Goal: Task Accomplishment & Management: Use online tool/utility

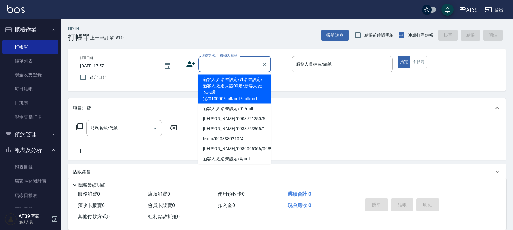
click at [231, 67] on input "顧客姓名/手機號碼/編號" at bounding box center [230, 64] width 58 height 11
click at [242, 85] on li "新客人 姓名未設定/姓名未設定/新客人 姓名未設00定/新客人 姓名未設定/010000/null/null/null/null" at bounding box center [234, 89] width 73 height 29
type input "新客人 姓名未設定/姓名未設定/新客人 姓名未設00定/新客人 姓名未設定/010000/null/null/null/null"
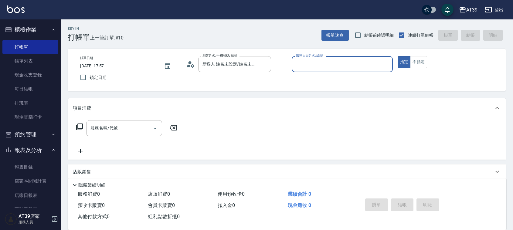
click at [315, 67] on input "服務人員姓名/編號" at bounding box center [343, 64] width 96 height 11
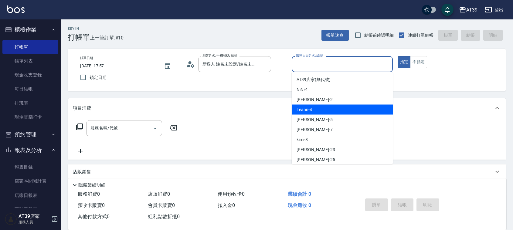
click at [330, 112] on div "Leann -4" at bounding box center [342, 110] width 101 height 10
type input "Leann-4"
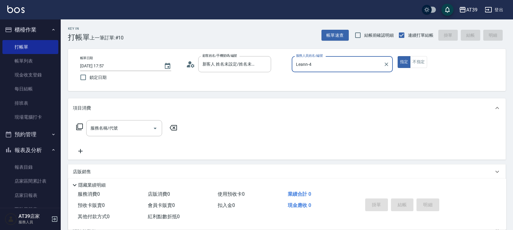
click at [81, 123] on icon at bounding box center [79, 126] width 7 height 7
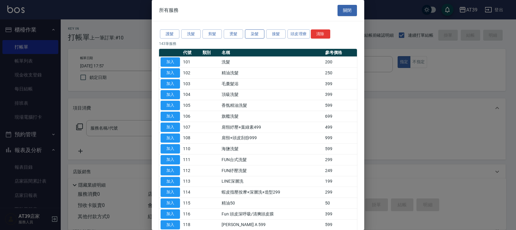
click at [253, 39] on button "染髮" at bounding box center [254, 33] width 19 height 9
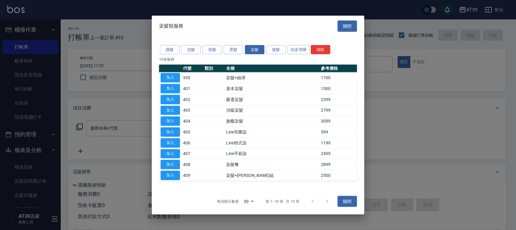
click at [99, 135] on div at bounding box center [258, 115] width 516 height 230
click at [348, 197] on button "關閉" at bounding box center [347, 201] width 19 height 11
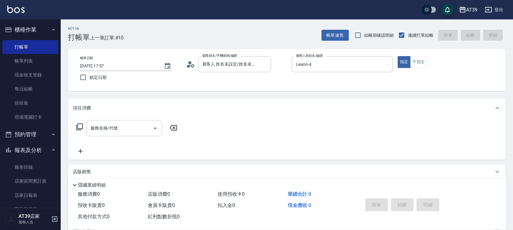
click at [99, 124] on input "服務名稱/代號" at bounding box center [119, 128] width 61 height 11
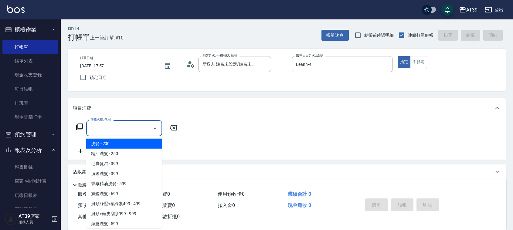
click at [78, 128] on icon at bounding box center [79, 126] width 7 height 7
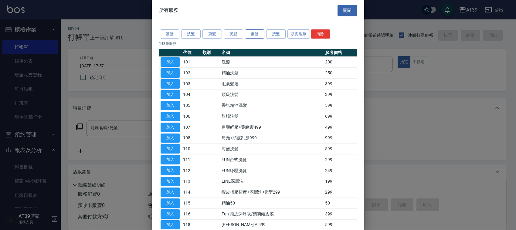
click at [247, 37] on button "染髮" at bounding box center [254, 33] width 19 height 9
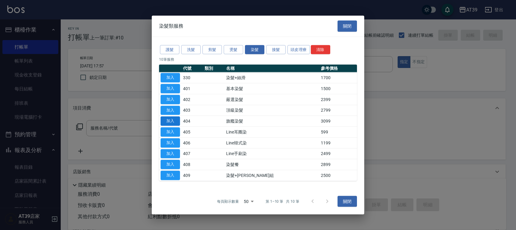
click at [169, 125] on button "加入" at bounding box center [170, 121] width 19 height 9
type input "旗艦染髮(404)"
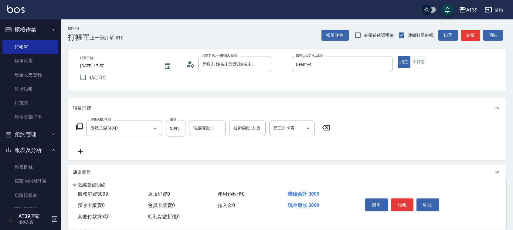
click at [172, 125] on input "3099" at bounding box center [176, 128] width 20 height 16
type input "5500"
click at [257, 131] on div "技術協助-人員一 技術協助-人員[PERSON_NAME]" at bounding box center [247, 128] width 36 height 16
type input "饅頭-87"
click at [306, 131] on icon "Open" at bounding box center [307, 128] width 7 height 7
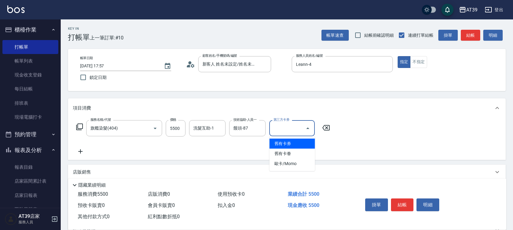
click at [352, 149] on div "服務名稱/代號 旗艦染髮(404) 服務名稱/代號 價格 5500 價格 洗髮互助-1 洗髮互助-1 技術協助-人員一 饅頭-87 技術協助-人員一 第三方卡…" at bounding box center [287, 139] width 438 height 42
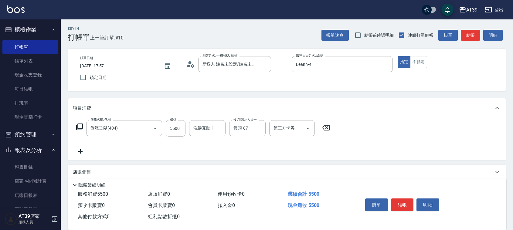
drag, startPoint x: 82, startPoint y: 150, endPoint x: 78, endPoint y: 136, distance: 14.2
click at [82, 149] on icon at bounding box center [80, 151] width 15 height 7
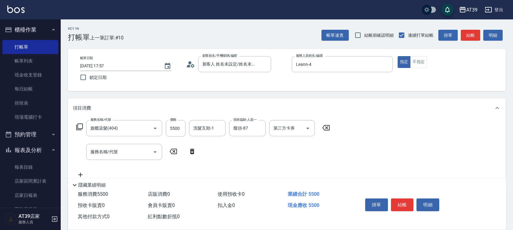
click at [78, 124] on icon at bounding box center [79, 127] width 7 height 7
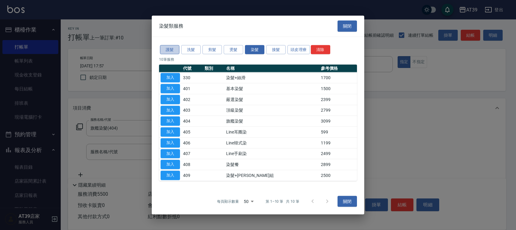
click at [166, 49] on button "護髮" at bounding box center [169, 49] width 19 height 9
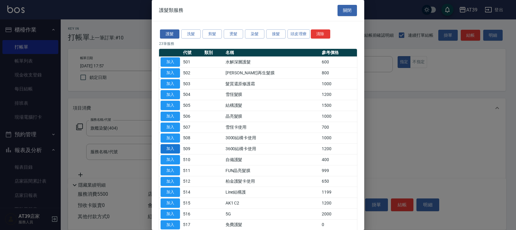
click at [175, 148] on button "加入" at bounding box center [170, 148] width 19 height 9
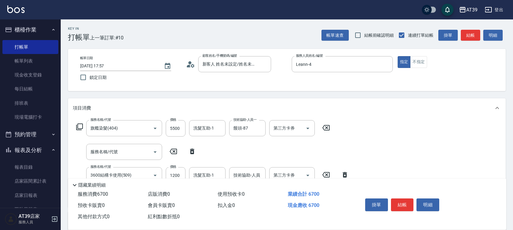
click at [199, 150] on icon at bounding box center [192, 151] width 15 height 7
type input "3600結構卡使用(509)"
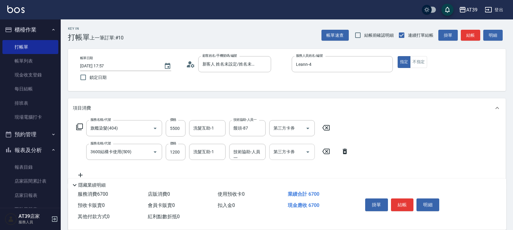
click at [308, 149] on icon "Open" at bounding box center [307, 152] width 7 height 7
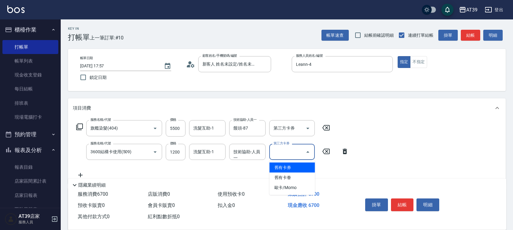
click at [300, 167] on span "舊有卡券" at bounding box center [293, 168] width 46 height 10
type input "舊有卡券"
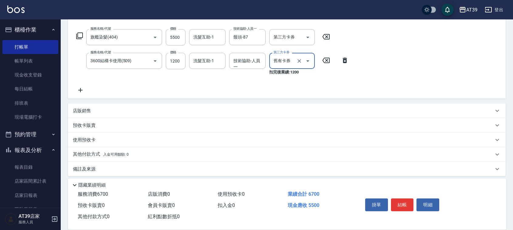
scroll to position [95, 0]
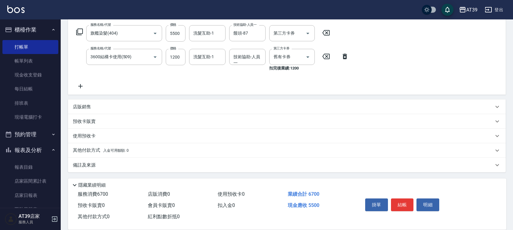
click at [105, 152] on span "入金可用餘額: 0" at bounding box center [116, 151] width 26 height 4
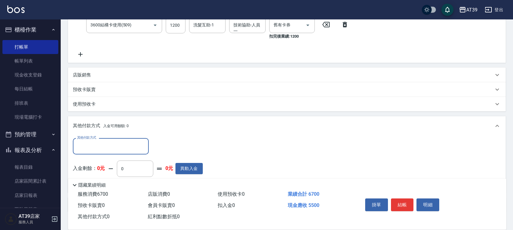
scroll to position [166, 0]
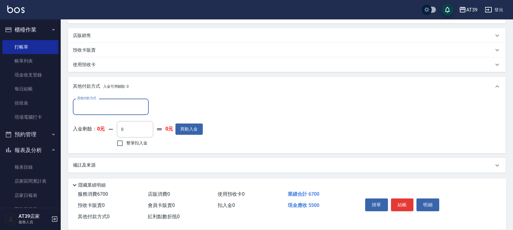
click at [98, 99] on div "其他付款方式" at bounding box center [111, 107] width 76 height 16
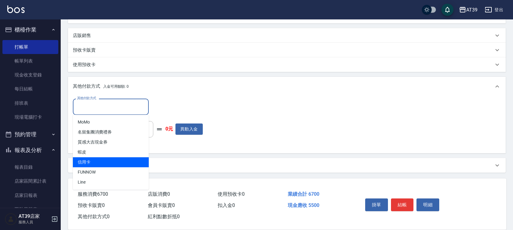
click at [111, 162] on span "信用卡" at bounding box center [111, 162] width 76 height 10
type input "信用卡"
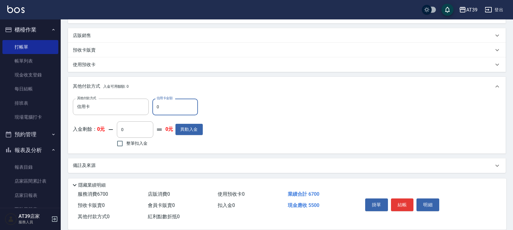
click at [166, 105] on input "0" at bounding box center [175, 107] width 46 height 16
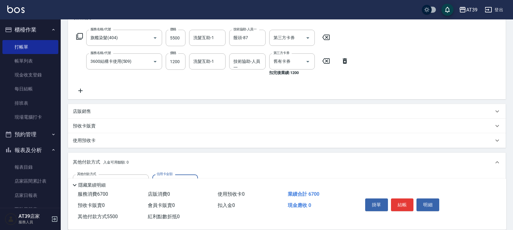
scroll to position [0, 0]
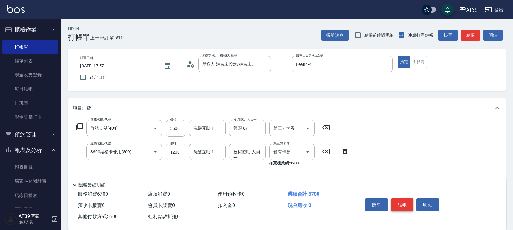
type input "5500"
click at [402, 205] on button "結帳" at bounding box center [402, 205] width 23 height 13
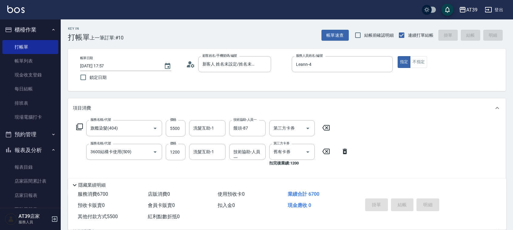
type input "[DATE] 19:52"
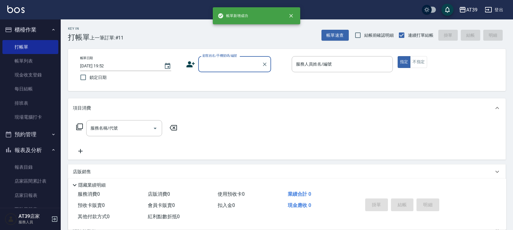
click at [215, 62] on input "顧客姓名/手機號碼/編號" at bounding box center [230, 64] width 58 height 11
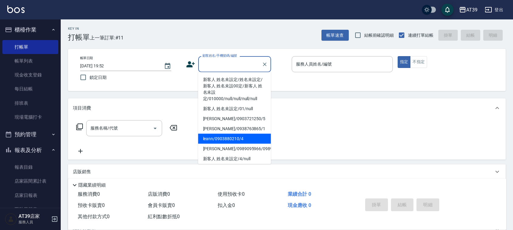
click at [227, 139] on li "leann/0903880210/4" at bounding box center [234, 139] width 73 height 10
type input "leann/0903880210/4"
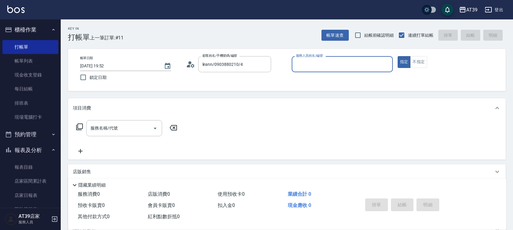
type input "Leann-4"
click at [143, 125] on input "服務名稱/代號" at bounding box center [119, 128] width 61 height 11
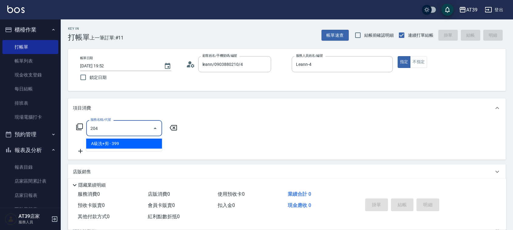
type input "A級洗+剪(204)"
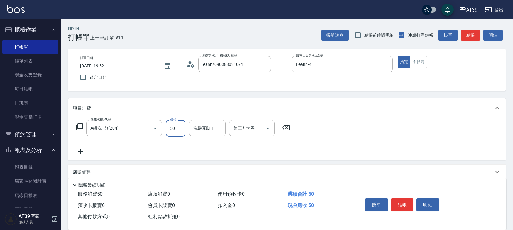
type input "500"
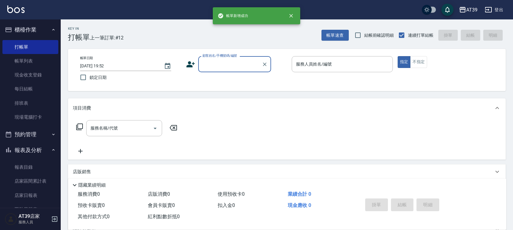
click at [241, 63] on input "顧客姓名/手機號碼/編號" at bounding box center [230, 64] width 58 height 11
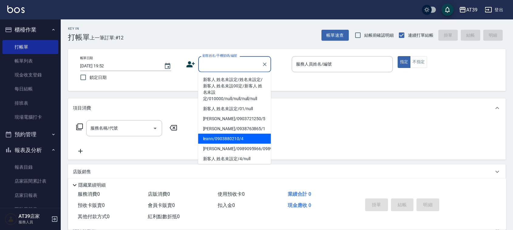
click at [219, 139] on li "leann/0903880210/4" at bounding box center [234, 139] width 73 height 10
type input "leann/0903880210/4"
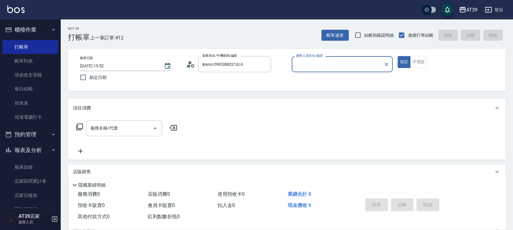
type input "Leann-4"
click at [131, 133] on input "服務名稱/代號" at bounding box center [119, 128] width 61 height 11
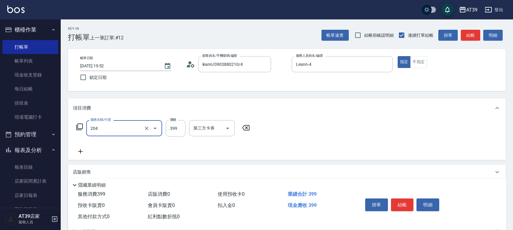
type input "A級洗+剪(204)"
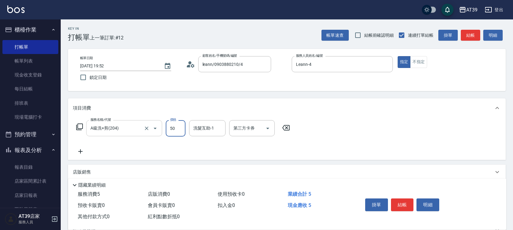
type input "500"
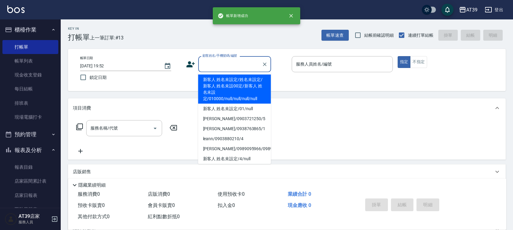
click at [219, 61] on input "顧客姓名/手機號碼/編號" at bounding box center [230, 64] width 58 height 11
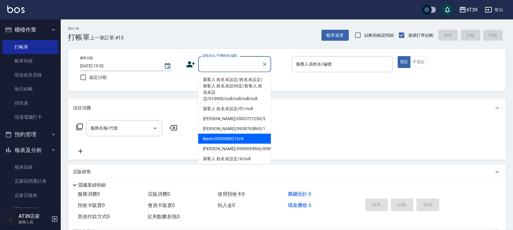
click at [227, 138] on li "leann/0903880210/4" at bounding box center [234, 139] width 73 height 10
type input "leann/0903880210/4"
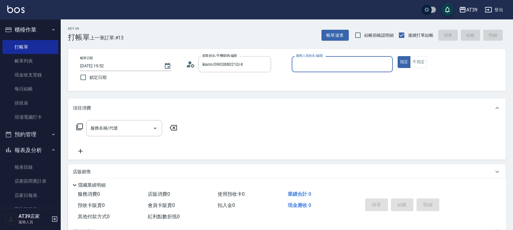
type input "Leann-4"
click at [100, 132] on input "服務名稱/代號" at bounding box center [119, 128] width 61 height 11
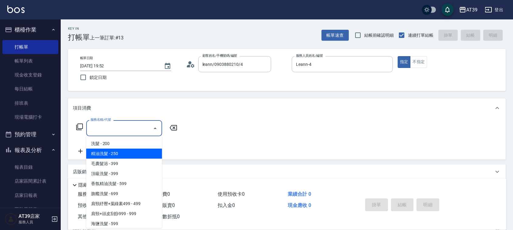
click at [111, 149] on span "精油洗髮 - 250" at bounding box center [124, 154] width 76 height 10
type input "精油洗髮(102)"
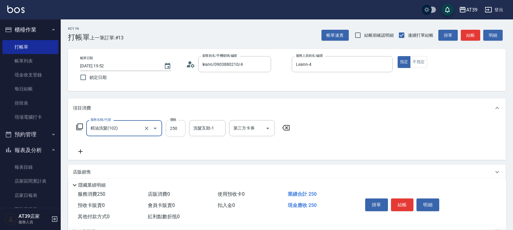
click at [174, 134] on input "250" at bounding box center [176, 128] width 20 height 16
type input "400"
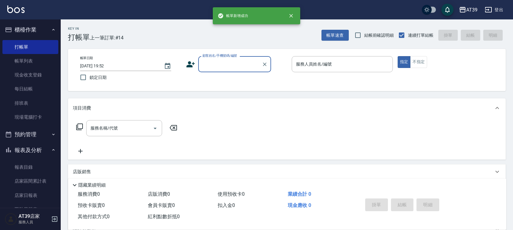
click at [215, 62] on input "顧客姓名/手機號碼/編號" at bounding box center [230, 64] width 58 height 11
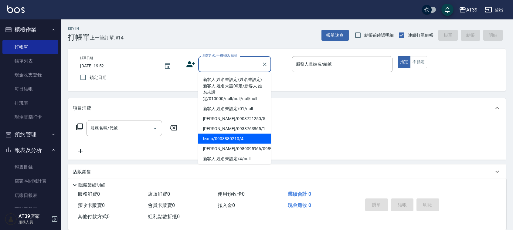
click at [222, 140] on li "leann/0903880210/4" at bounding box center [234, 139] width 73 height 10
type input "leann/0903880210/4"
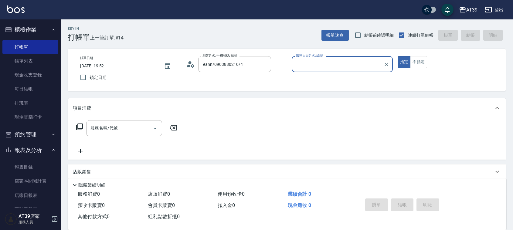
type input "Leann-4"
click at [115, 126] on div "服務名稱/代號 服務名稱/代號" at bounding box center [124, 128] width 76 height 16
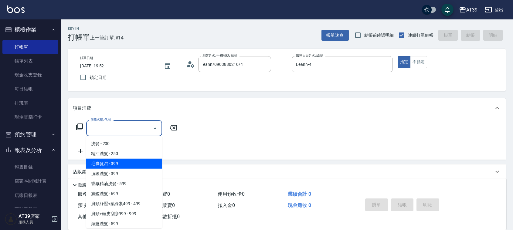
click at [116, 167] on span "毛囊髮浴 - 399" at bounding box center [124, 164] width 76 height 10
type input "毛囊髮浴(103)"
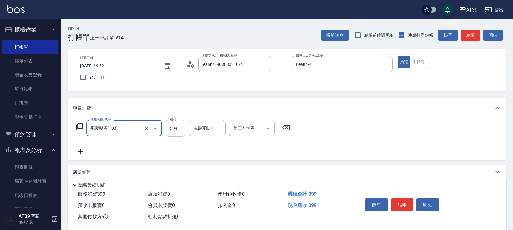
click at [176, 125] on input "399" at bounding box center [176, 128] width 20 height 16
type input "500"
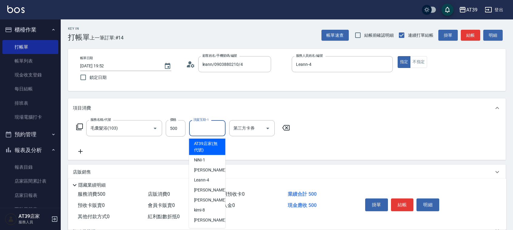
click at [209, 132] on input "洗髮互助-1" at bounding box center [207, 128] width 31 height 11
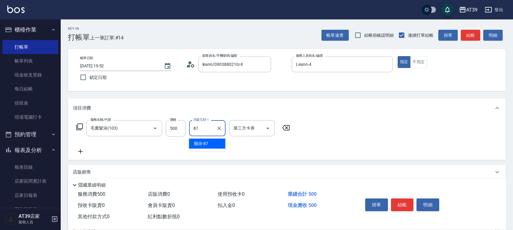
type input "饅頭-87"
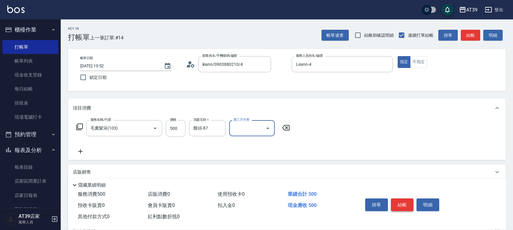
click at [408, 204] on button "結帳" at bounding box center [402, 205] width 23 height 13
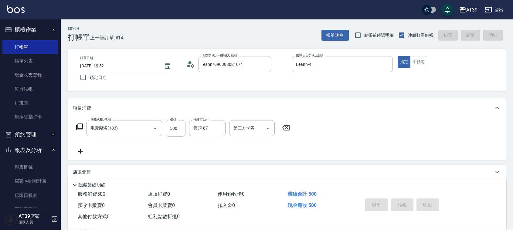
type input "[DATE] 19:53"
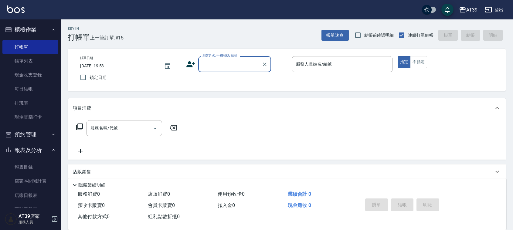
click at [233, 68] on input "顧客姓名/手機號碼/編號" at bounding box center [230, 64] width 58 height 11
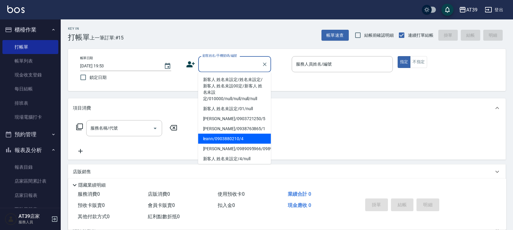
click at [225, 139] on li "leann/0903880210/4" at bounding box center [234, 139] width 73 height 10
type input "leann/0903880210/4"
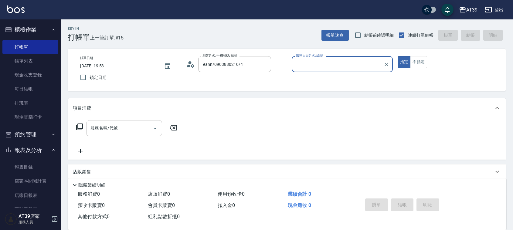
type input "Leann-4"
click at [79, 128] on icon at bounding box center [79, 126] width 7 height 7
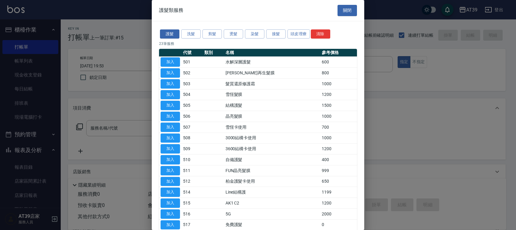
click at [99, 131] on div at bounding box center [258, 115] width 516 height 230
click at [110, 125] on div at bounding box center [258, 115] width 516 height 230
click at [344, 4] on div "護髮類服務 關閉" at bounding box center [258, 10] width 213 height 21
click at [345, 8] on button "關閉" at bounding box center [347, 10] width 19 height 11
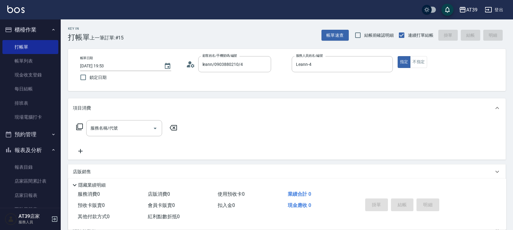
click at [104, 138] on div "服務名稱/代號 服務名稱/代號" at bounding box center [127, 137] width 108 height 35
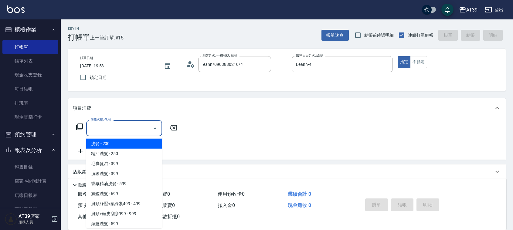
click at [111, 125] on div "服務名稱/代號 服務名稱/代號" at bounding box center [124, 128] width 76 height 16
click at [83, 124] on icon at bounding box center [79, 127] width 7 height 7
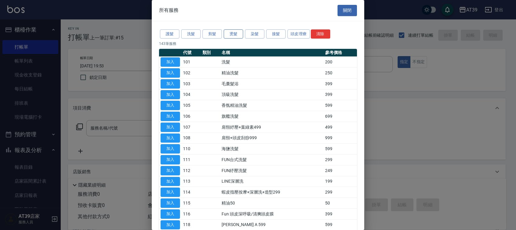
click at [233, 35] on button "燙髮" at bounding box center [233, 33] width 19 height 9
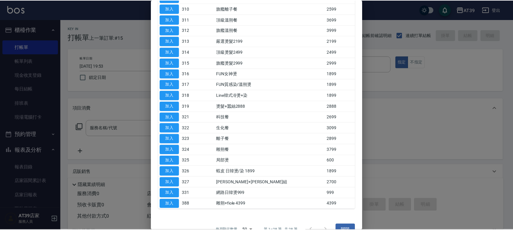
scroll to position [152, 0]
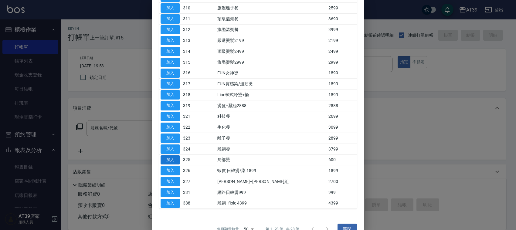
click at [170, 163] on button "加入" at bounding box center [170, 160] width 19 height 9
type input "局部燙(325)"
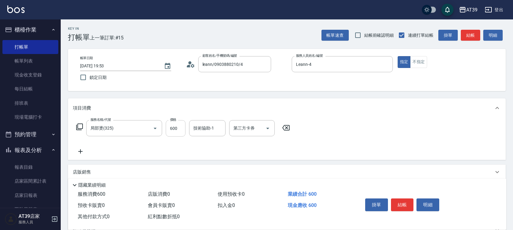
click at [178, 128] on input "600" at bounding box center [176, 128] width 20 height 16
type input "800"
drag, startPoint x: 78, startPoint y: 146, endPoint x: 81, endPoint y: 149, distance: 4.5
click at [80, 147] on div "服務名稱/代號 局部燙(325) 服務名稱/代號 價格 800 價格 技術協助-1 技術協助-1 第三方卡券 第三方卡券" at bounding box center [183, 137] width 221 height 35
click at [81, 149] on icon at bounding box center [80, 151] width 15 height 7
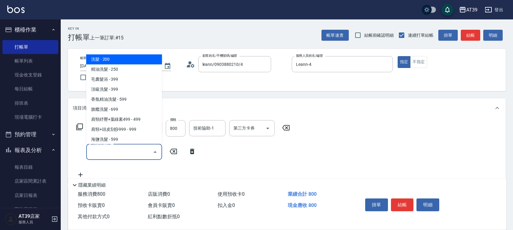
click at [92, 152] on input "服務名稱/代號" at bounding box center [119, 152] width 61 height 11
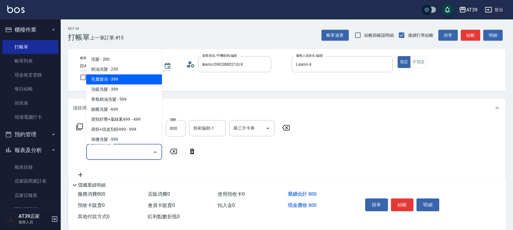
click at [127, 83] on span "毛囊髮浴 - 399" at bounding box center [124, 79] width 76 height 10
type input "毛囊髮浴(103)"
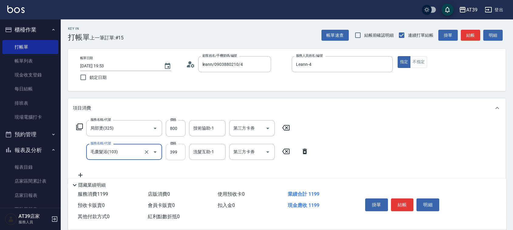
click at [177, 156] on input "399" at bounding box center [176, 152] width 20 height 16
type input "500"
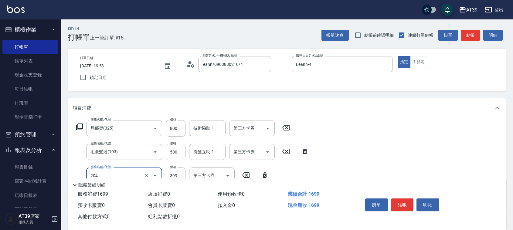
type input "A級洗+剪(204)"
type input "500"
click at [388, 118] on div "項目消費 服務名稱/代號 局部燙(325) 服務名稱/代號 價格 800 價格 技術協助-1 技術協助-1 第三方卡券 第三方卡券 服務名稱/代號 毛囊髮浴(…" at bounding box center [287, 152] width 438 height 109
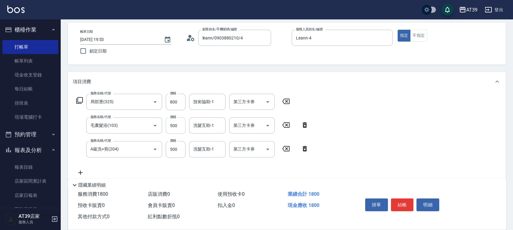
scroll to position [38, 0]
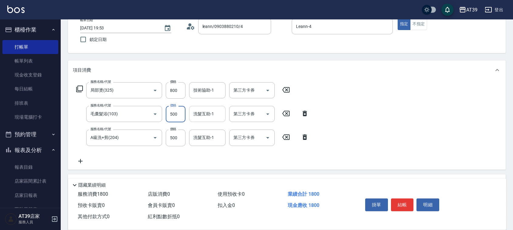
drag, startPoint x: 175, startPoint y: 120, endPoint x: 210, endPoint y: 115, distance: 35.5
click at [175, 120] on input "500" at bounding box center [176, 114] width 20 height 16
type input "600"
click at [468, 115] on div "服務名稱/代號 局部燙(325) 服務名稱/代號 價格 800 價格 技術協助-1 技術協助-1 第三方卡券 第三方卡券 服務名稱/代號 毛囊髮浴(103) …" at bounding box center [287, 125] width 438 height 90
click at [403, 199] on button "結帳" at bounding box center [402, 205] width 23 height 13
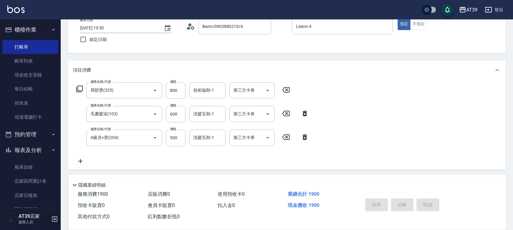
type input "[DATE] 19:54"
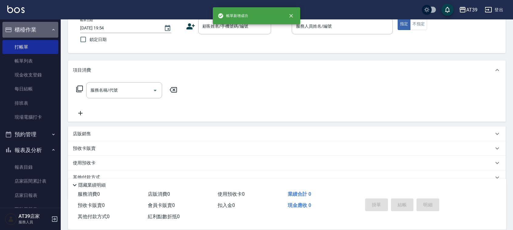
click at [37, 36] on button "櫃檯作業" at bounding box center [30, 30] width 56 height 16
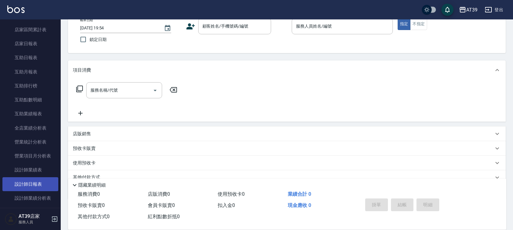
scroll to position [76, 0]
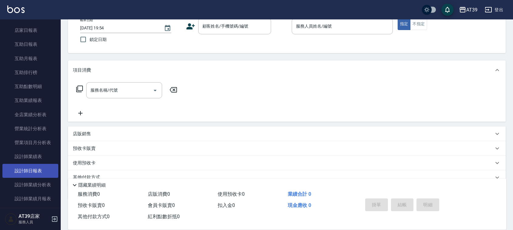
click at [40, 171] on link "設計師日報表" at bounding box center [30, 171] width 56 height 14
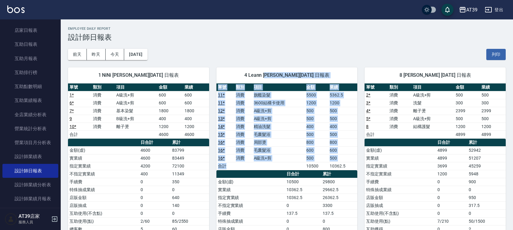
drag, startPoint x: 290, startPoint y: 169, endPoint x: 271, endPoint y: 74, distance: 96.8
click at [271, 74] on div "4 Leann [PERSON_NAME][DATE] 日報表 單號 類別 項目 金額 業績 11 * 消費 旗艦染髮 5500 5362.5 11 * 消費…" at bounding box center [287, 193] width 141 height 252
click at [271, 74] on span "4 Leann [PERSON_NAME][DATE] 日報表" at bounding box center [287, 75] width 127 height 6
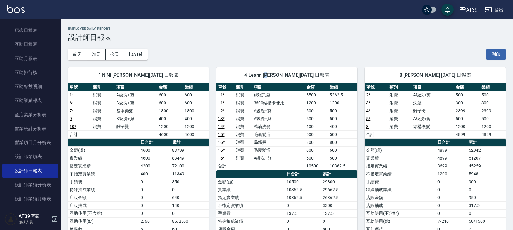
click at [271, 74] on span "4 Leann [PERSON_NAME][DATE] 日報表" at bounding box center [287, 75] width 127 height 6
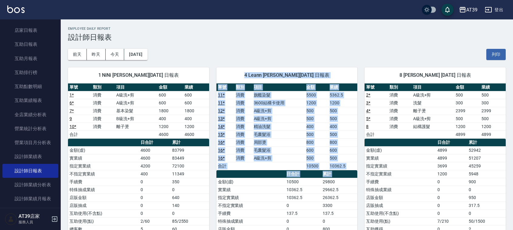
drag, startPoint x: 271, startPoint y: 74, endPoint x: 323, endPoint y: 172, distance: 110.6
click at [323, 172] on div "4 Leann [PERSON_NAME][DATE] 日報表 單號 類別 項目 金額 業績 11 * 消費 旗艦染髮 5500 5362.5 11 * 消費…" at bounding box center [287, 193] width 141 height 252
click at [323, 172] on th "累計" at bounding box center [339, 174] width 36 height 8
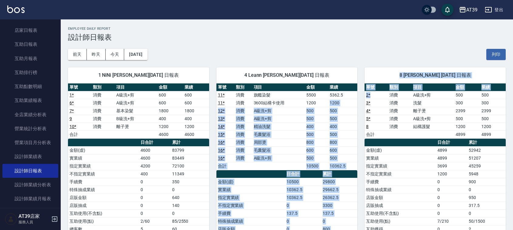
drag, startPoint x: 323, startPoint y: 105, endPoint x: 376, endPoint y: 97, distance: 53.7
click at [376, 97] on div "1 NiNi [PERSON_NAME][DATE] 日報表 單號 類別 項目 金額 業績 1 * 消費 A級洗+剪 600 600 6 * 消費 A級洗+剪…" at bounding box center [283, 190] width 445 height 260
click at [361, 89] on div "8 kimi [PERSON_NAME] [DATE] 日報表 單號 類別 項目 金額 業績 2 * 消費 A級洗+剪 500 500 3 * 消費 洗髮 3…" at bounding box center [432, 190] width 149 height 260
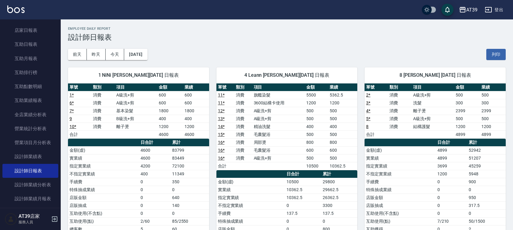
click at [344, 110] on td "500" at bounding box center [342, 111] width 29 height 8
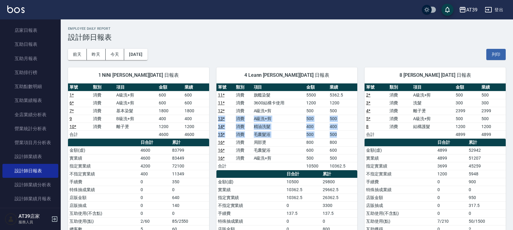
drag, startPoint x: 344, startPoint y: 110, endPoint x: 347, endPoint y: 136, distance: 26.3
click at [347, 136] on tbody "11 * 消費 旗艦染髮 5500 5362.5 11 * 消費 3600結構卡使用 1200 1200 12 * 消費 A級洗+剪 500 500 13 *…" at bounding box center [287, 130] width 141 height 79
click at [347, 136] on td "500" at bounding box center [342, 135] width 29 height 8
click at [346, 137] on td "500" at bounding box center [342, 135] width 29 height 8
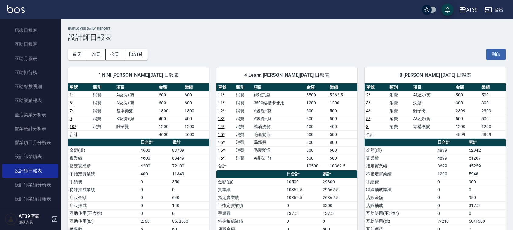
click at [18, 9] on img at bounding box center [15, 9] width 17 height 8
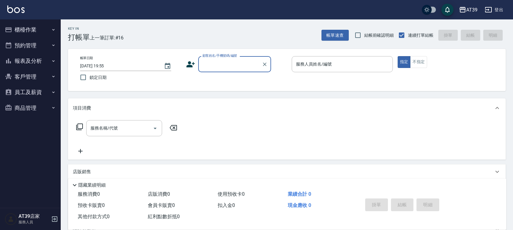
click at [338, 73] on p at bounding box center [342, 75] width 101 height 6
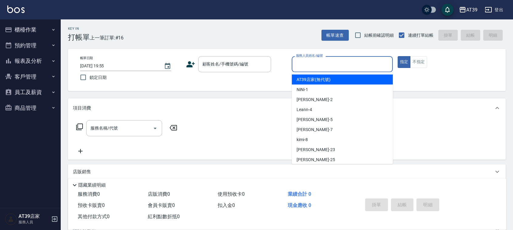
click at [337, 64] on input "服務人員姓名/編號" at bounding box center [343, 64] width 96 height 11
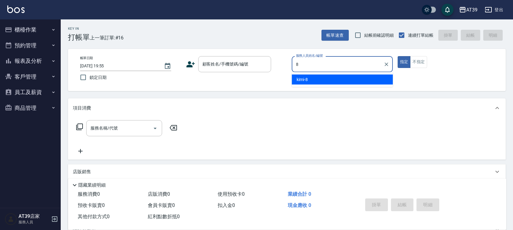
click at [339, 77] on div "kimi -8" at bounding box center [342, 80] width 101 height 10
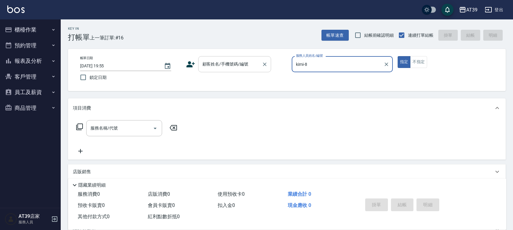
type input "kimi-8"
click at [256, 66] on input "顧客姓名/手機號碼/編號" at bounding box center [230, 64] width 58 height 11
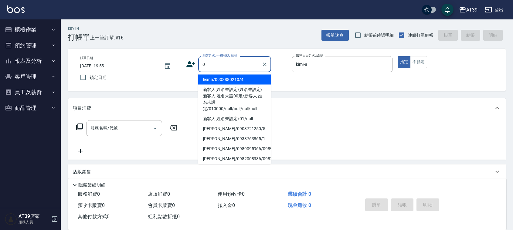
click at [242, 82] on li "leann/0903880210/4" at bounding box center [234, 80] width 73 height 10
type input "leann/0903880210/4"
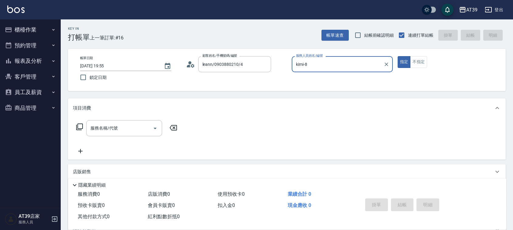
type input "Leann-4"
click at [267, 62] on icon "Clear" at bounding box center [265, 64] width 6 height 6
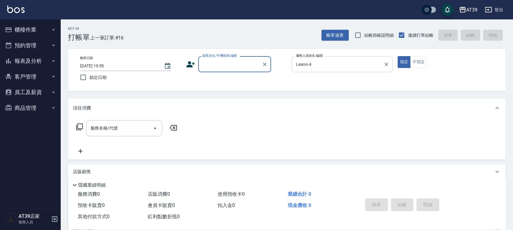
drag, startPoint x: 317, startPoint y: 57, endPoint x: 301, endPoint y: 70, distance: 21.4
click at [301, 70] on div "服務人員姓名/編號 [PERSON_NAME]-4 服務人員姓名/編號" at bounding box center [342, 64] width 101 height 16
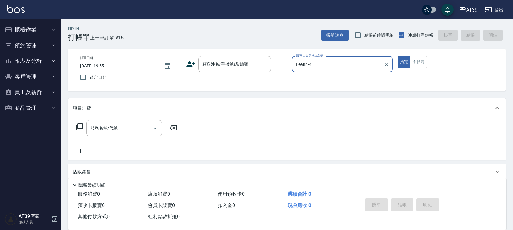
drag, startPoint x: 327, startPoint y: 58, endPoint x: 276, endPoint y: 74, distance: 53.6
click at [276, 74] on div "帳單日期 [DATE] 19:55 鎖定日期 顧客姓名/手機號碼/編號 顧客姓名/手機號碼/編號 服務人員姓名/編號 [PERSON_NAME]-4 服務人員…" at bounding box center [286, 70] width 423 height 28
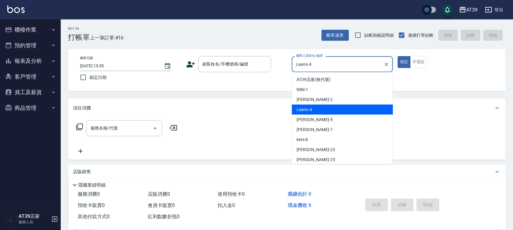
drag, startPoint x: 317, startPoint y: 64, endPoint x: 265, endPoint y: 79, distance: 54.5
click at [265, 79] on div "帳單日期 [DATE] 19:55 鎖定日期 顧客姓名/手機號碼/編號 顧客姓名/手機號碼/編號 服務人員姓名/編號 [PERSON_NAME]-4 服務人員…" at bounding box center [286, 70] width 423 height 28
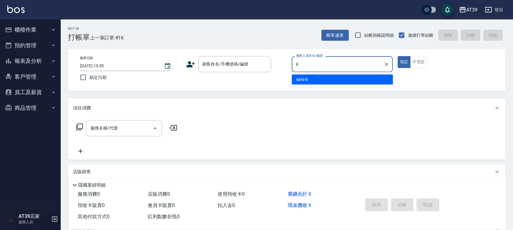
click at [308, 81] on div "kimi -8" at bounding box center [342, 80] width 101 height 10
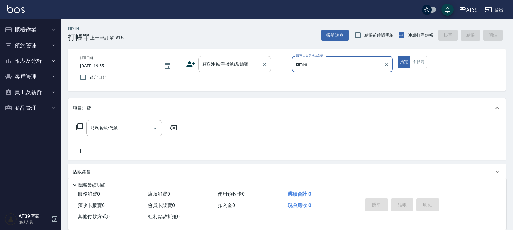
type input "kimi-8"
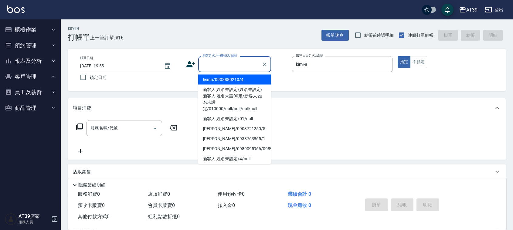
click at [243, 59] on div "顧客姓名/手機號碼/編號 顧客姓名/手機號碼/編號" at bounding box center [234, 64] width 73 height 16
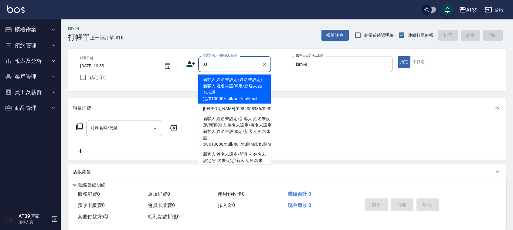
click at [240, 87] on li "新客人 姓名未設定/姓名未設定/新客人 姓名未設00定/新客人 姓名未設定/010000/null/null/null/null" at bounding box center [234, 89] width 73 height 29
type input "新客人 姓名未設定/姓名未設定/新客人 姓名未設00定/新客人 姓名未設定/010000/null/null/null/null"
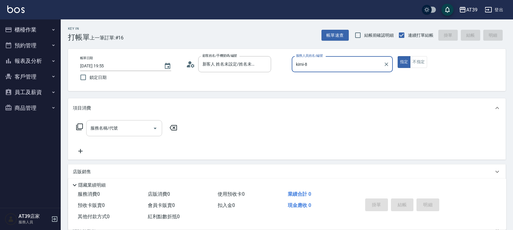
click at [141, 132] on input "服務名稱/代號" at bounding box center [119, 128] width 61 height 11
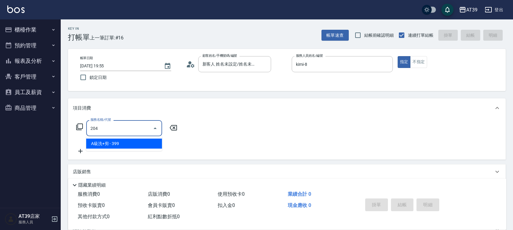
click at [150, 145] on span "A級洗+剪 - 399" at bounding box center [124, 144] width 76 height 10
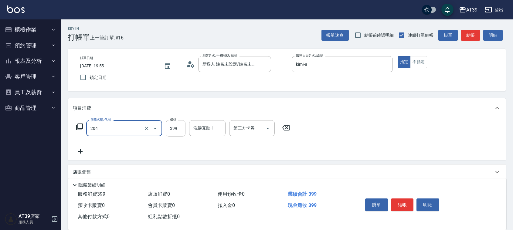
type input "A級洗+剪(204)"
click at [169, 130] on input "399" at bounding box center [176, 128] width 20 height 16
type input "400"
click at [465, 36] on button "結帳" at bounding box center [470, 35] width 19 height 11
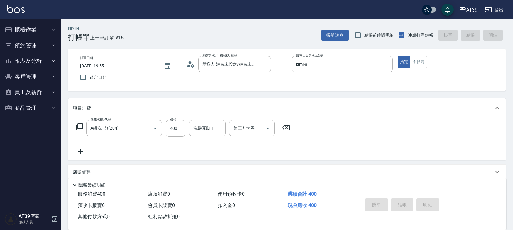
type input "[DATE] 20:02"
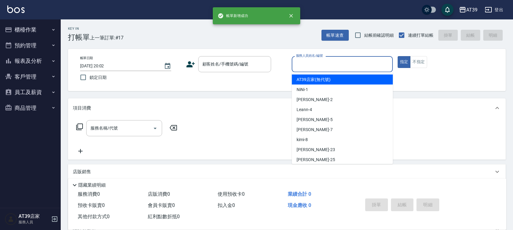
click at [320, 62] on div "服務人員姓名/編號 服務人員姓名/編號" at bounding box center [342, 64] width 101 height 16
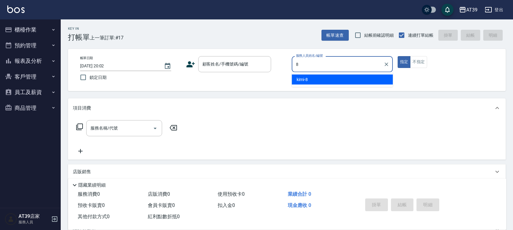
click at [322, 78] on div "kimi -8" at bounding box center [342, 80] width 101 height 10
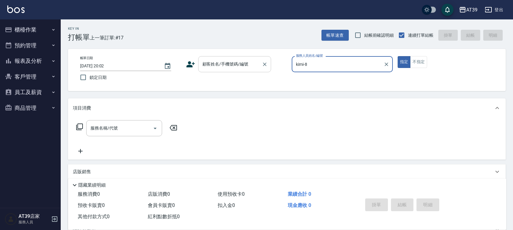
type input "kimi-8"
click at [243, 61] on input "顧客姓名/手機號碼/編號" at bounding box center [230, 64] width 58 height 11
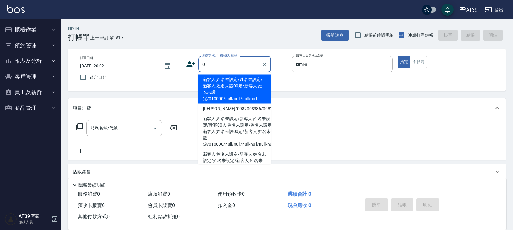
click at [231, 78] on li "新客人 姓名未設定/姓名未設定/新客人 姓名未設00定/新客人 姓名未設定/010000/null/null/null/null" at bounding box center [234, 89] width 73 height 29
type input "新客人 姓名未設定/姓名未設定/新客人 姓名未設00定/新客人 姓名未設定/010000/null/null/null/null"
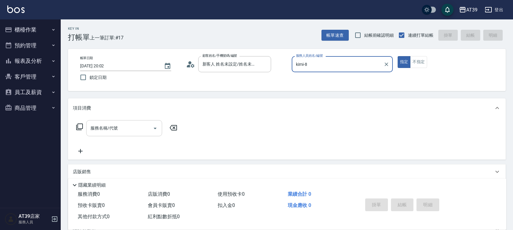
click at [126, 134] on div "服務名稱/代號" at bounding box center [124, 128] width 76 height 16
click at [80, 126] on icon at bounding box center [79, 126] width 7 height 7
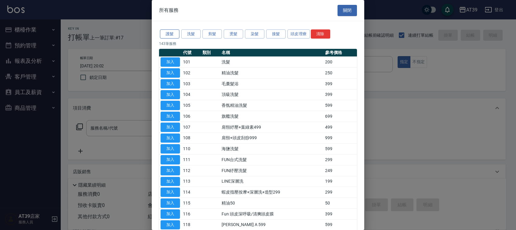
click at [172, 34] on button "護髮" at bounding box center [169, 33] width 19 height 9
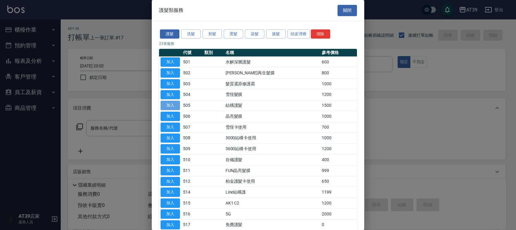
click at [177, 105] on button "加入" at bounding box center [170, 105] width 19 height 9
type input "結構護髮(505)"
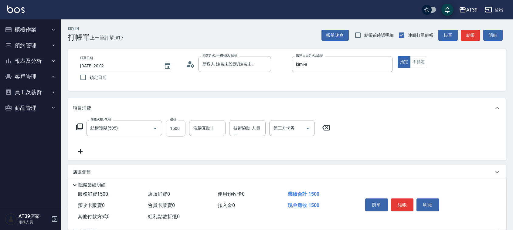
click at [172, 123] on input "1500" at bounding box center [176, 128] width 20 height 16
type input "1300"
click at [462, 33] on button "結帳" at bounding box center [470, 35] width 19 height 11
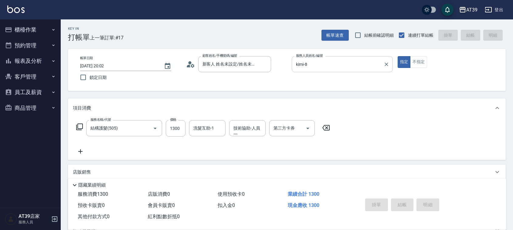
type input "[DATE] 20:03"
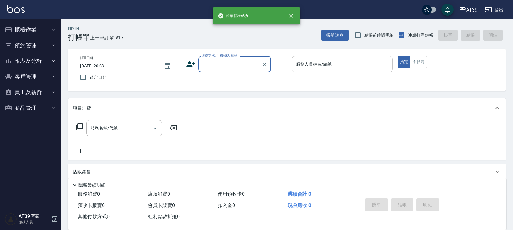
click at [334, 64] on input "服務人員姓名/編號" at bounding box center [343, 64] width 96 height 11
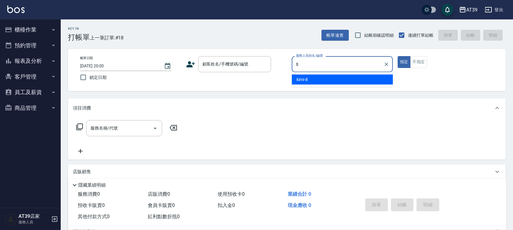
click at [334, 76] on div "kimi -8" at bounding box center [342, 80] width 101 height 10
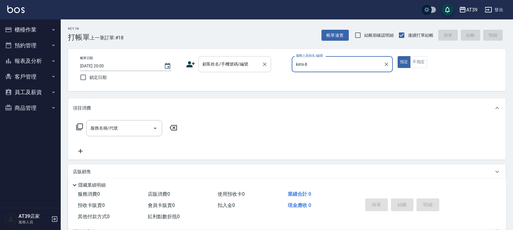
type input "kimi-8"
click at [242, 63] on div "顧客姓名/手機號碼/編號 顧客姓名/手機號碼/編號" at bounding box center [234, 64] width 73 height 16
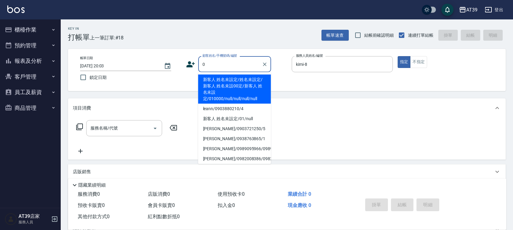
click at [232, 78] on li "新客人 姓名未設定/姓名未設定/新客人 姓名未設00定/新客人 姓名未設定/010000/null/null/null/null" at bounding box center [234, 89] width 73 height 29
type input "新客人 姓名未設定/姓名未設定/新客人 姓名未設00定/新客人 姓名未設定/010000/null/null/null/null"
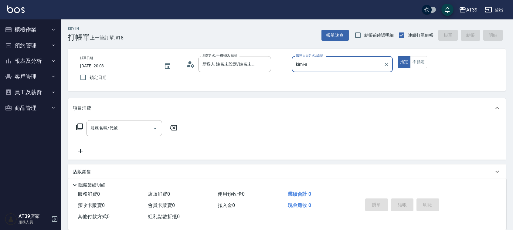
click at [80, 126] on icon at bounding box center [79, 126] width 7 height 7
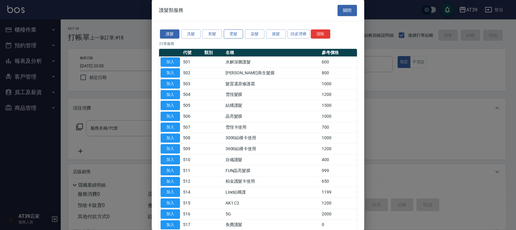
click at [236, 37] on button "燙髮" at bounding box center [233, 33] width 19 height 9
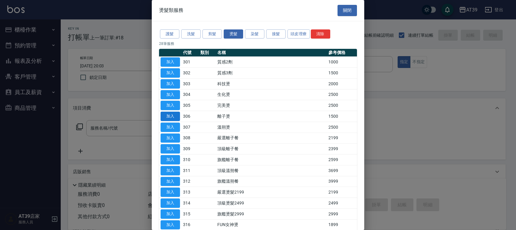
click at [175, 116] on button "加入" at bounding box center [170, 116] width 19 height 9
type input "離子燙(306)"
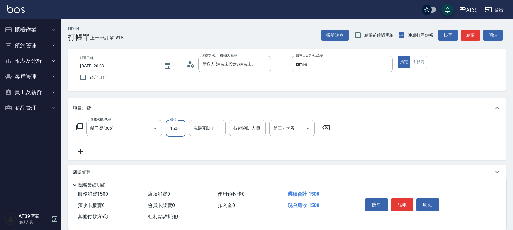
click at [178, 136] on input "1500" at bounding box center [176, 128] width 20 height 16
type input "2500"
click at [471, 32] on button "結帳" at bounding box center [470, 35] width 19 height 11
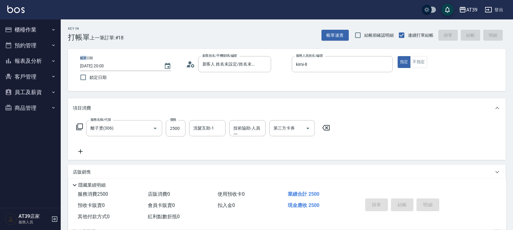
click at [471, 32] on div "帳單速查 結帳前確認明細 連續打單結帳 掛單 結帳 明細" at bounding box center [414, 35] width 184 height 13
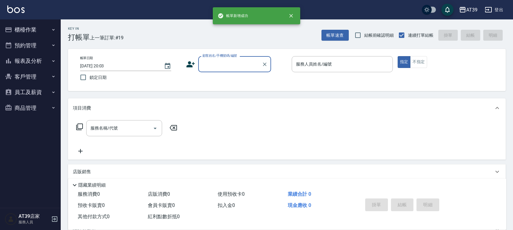
click at [16, 61] on button "報表及分析" at bounding box center [30, 61] width 56 height 16
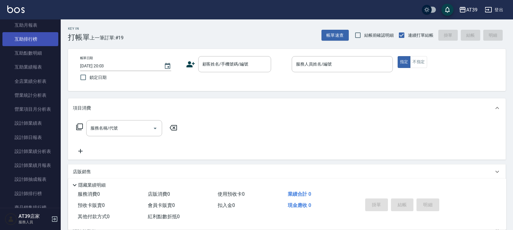
scroll to position [114, 0]
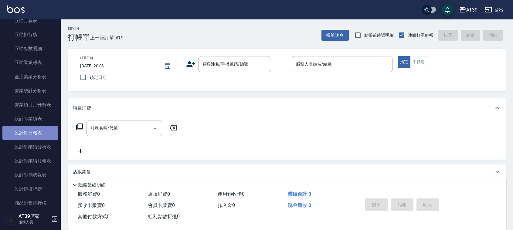
click at [34, 134] on link "設計師日報表" at bounding box center [30, 133] width 56 height 14
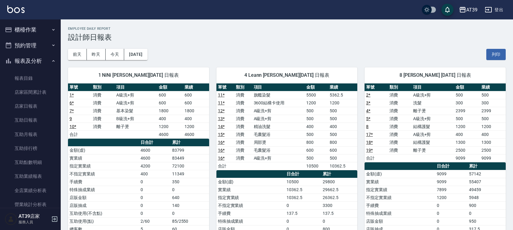
click at [40, 26] on button "櫃檯作業" at bounding box center [30, 30] width 56 height 16
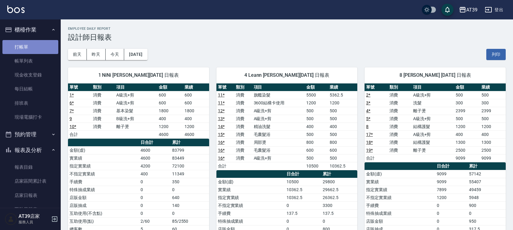
click at [38, 49] on link "打帳單" at bounding box center [30, 47] width 56 height 14
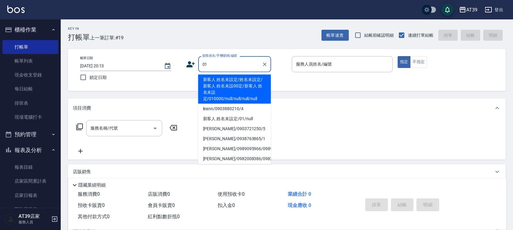
type input "新客人 姓名未設定/姓名未設定/新客人 姓名未設00定/新客人 姓名未設定/010000/null/null/null/null"
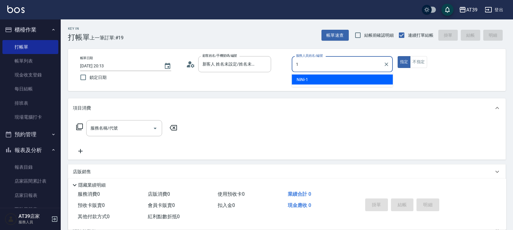
type input "NiNi-1"
type button "true"
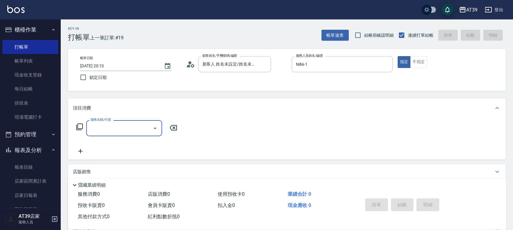
type input "新客人 姓名未設定/01/null"
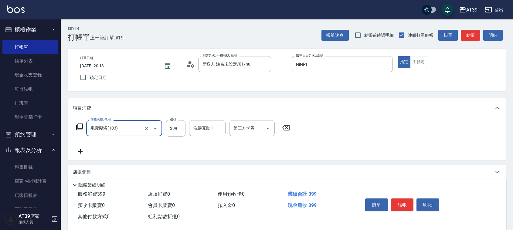
type input "毛囊髮浴(103)"
type input "1000"
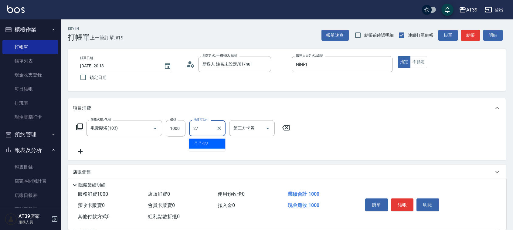
type input "芊芊-27"
click at [472, 36] on button "結帳" at bounding box center [470, 35] width 19 height 11
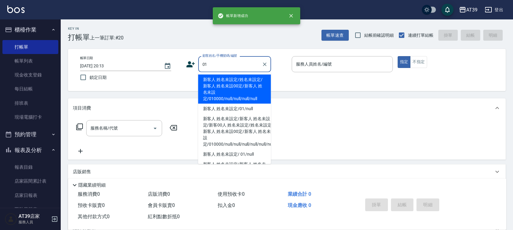
type input "新客人 姓名未設定/姓名未設定/新客人 姓名未設00定/新客人 姓名未設定/010000/null/null/null/null"
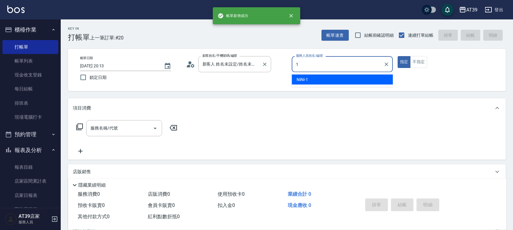
type input "NiNi-1"
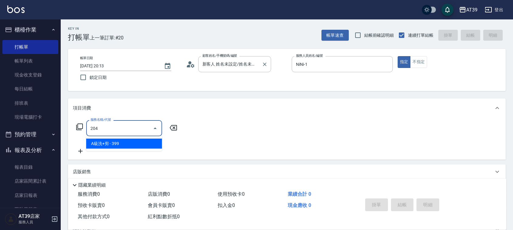
type input "A級洗+剪(204)"
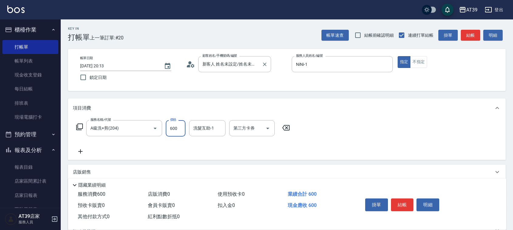
type input "600"
type input "芊芊-27"
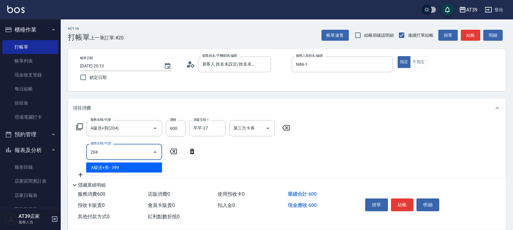
type input "A級洗+剪(204)"
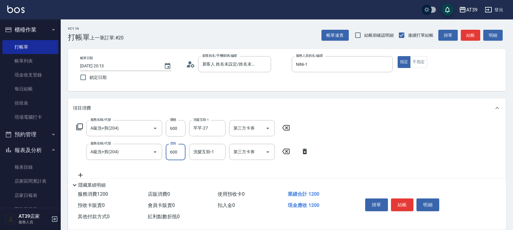
type input "600"
type input "芊芊-27"
click at [459, 8] on icon "button" at bounding box center [462, 9] width 7 height 7
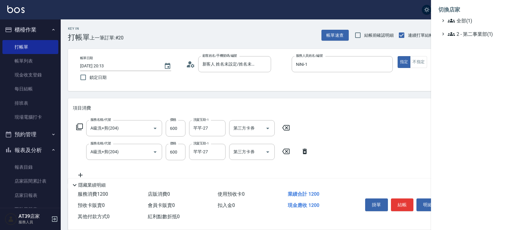
click at [398, 53] on div at bounding box center [258, 115] width 516 height 230
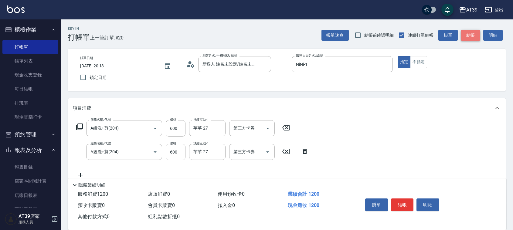
click at [475, 35] on button "結帳" at bounding box center [470, 35] width 19 height 11
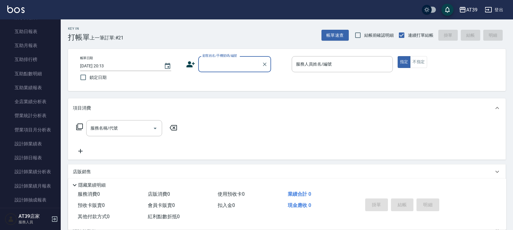
scroll to position [181, 0]
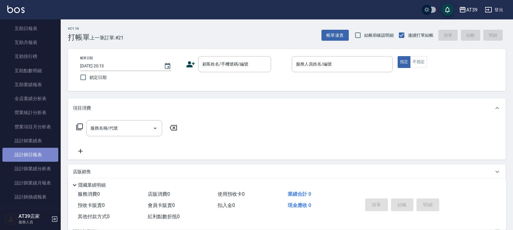
click at [31, 152] on link "設計師日報表" at bounding box center [30, 155] width 56 height 14
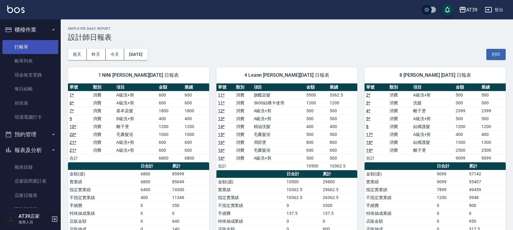
click at [19, 51] on link "打帳單" at bounding box center [30, 47] width 56 height 14
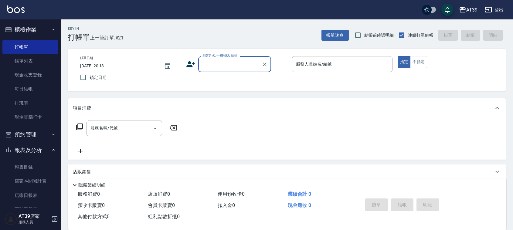
drag, startPoint x: 200, startPoint y: 128, endPoint x: 215, endPoint y: 141, distance: 19.8
click at [215, 140] on div "服務名稱/代號 服務名稱/代號" at bounding box center [287, 139] width 438 height 42
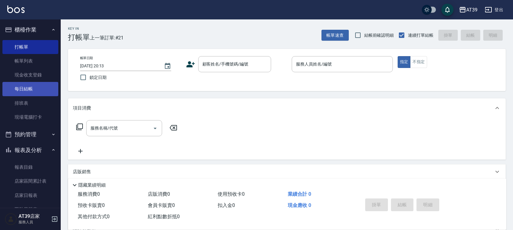
click at [28, 88] on link "每日結帳" at bounding box center [30, 89] width 56 height 14
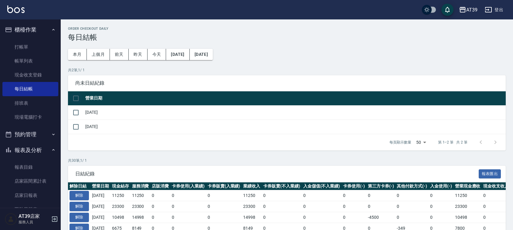
click at [79, 98] on input "checkbox" at bounding box center [76, 98] width 13 height 13
checkbox input "true"
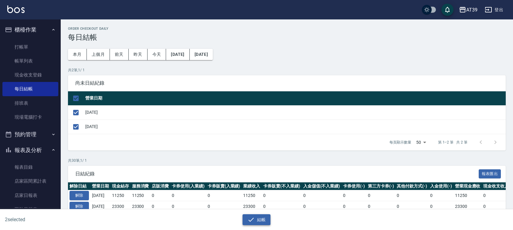
click at [264, 220] on button "結帳" at bounding box center [257, 219] width 28 height 11
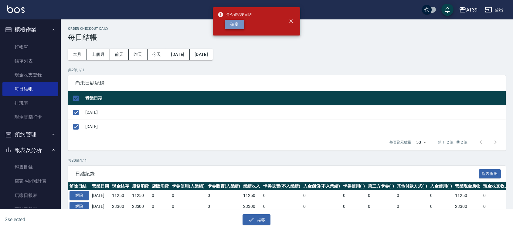
click at [228, 26] on button "確定" at bounding box center [234, 24] width 19 height 9
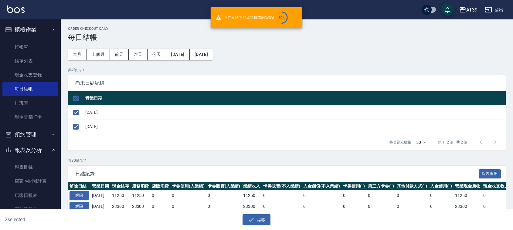
checkbox input "false"
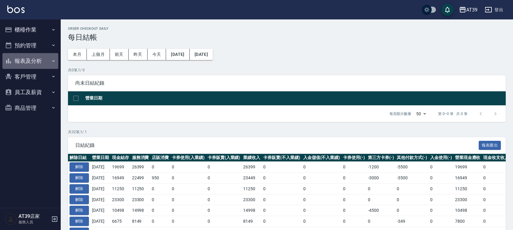
click at [48, 60] on button "報表及分析" at bounding box center [30, 61] width 56 height 16
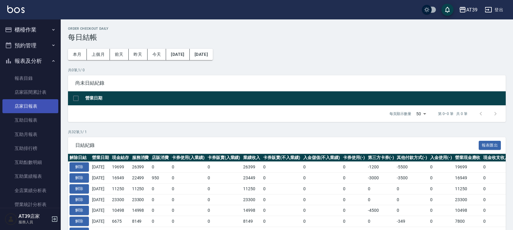
click at [43, 104] on link "店家日報表" at bounding box center [30, 106] width 56 height 14
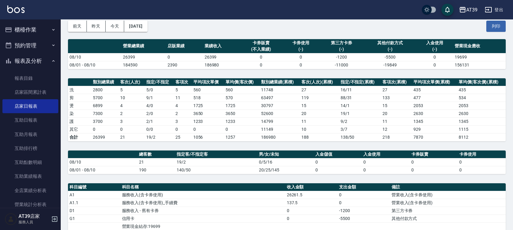
scroll to position [76, 0]
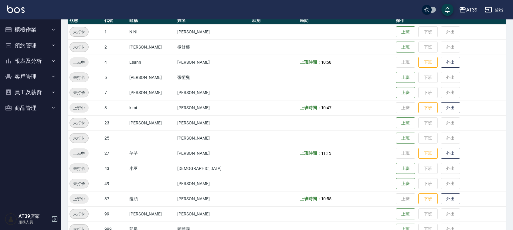
scroll to position [76, 0]
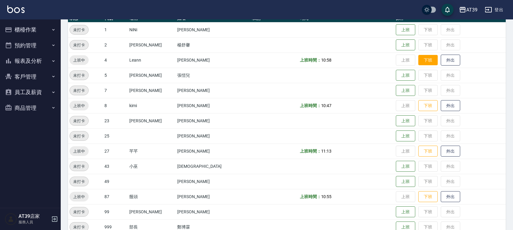
click at [419, 64] on button "下班" at bounding box center [428, 60] width 19 height 11
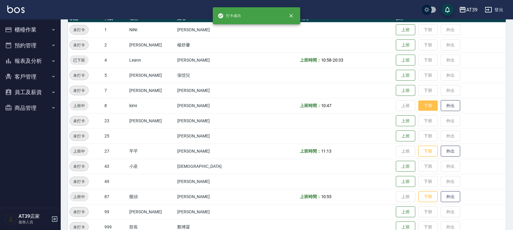
click at [419, 105] on button "下班" at bounding box center [428, 106] width 19 height 11
click at [419, 154] on button "下班" at bounding box center [428, 151] width 19 height 11
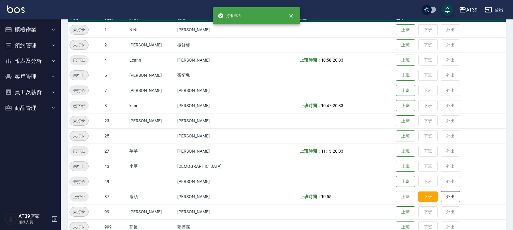
click at [419, 197] on button "下班" at bounding box center [428, 197] width 19 height 11
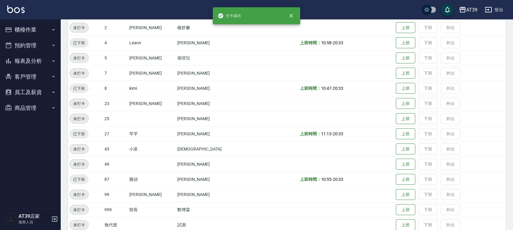
scroll to position [103, 0]
